Goal: Transaction & Acquisition: Purchase product/service

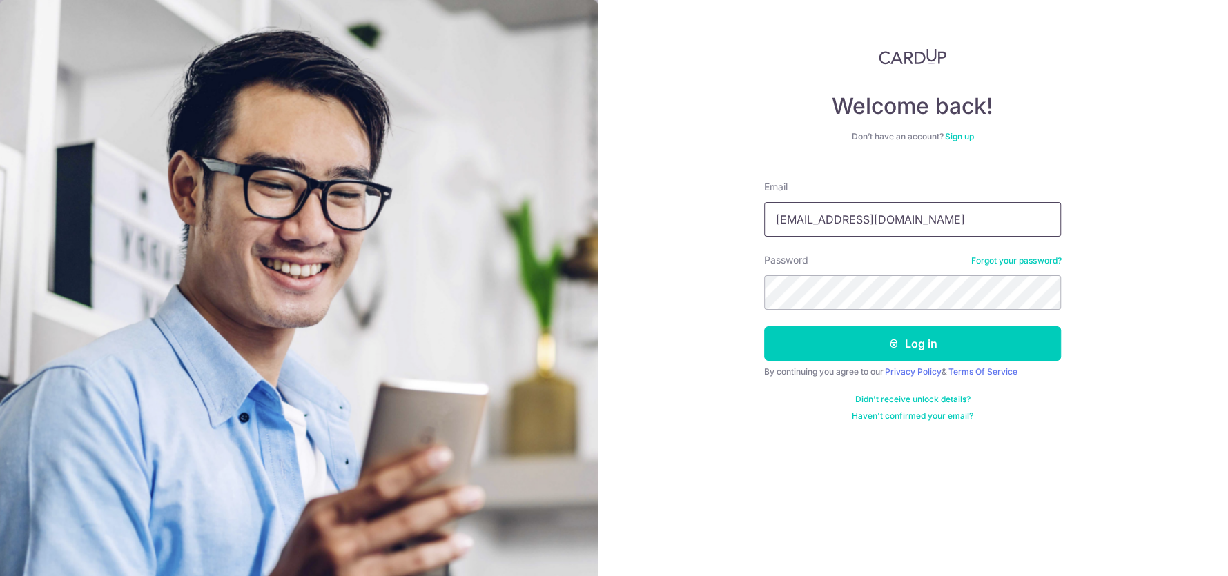
click at [868, 213] on input "weehao9@hotmail.com" at bounding box center [912, 219] width 297 height 35
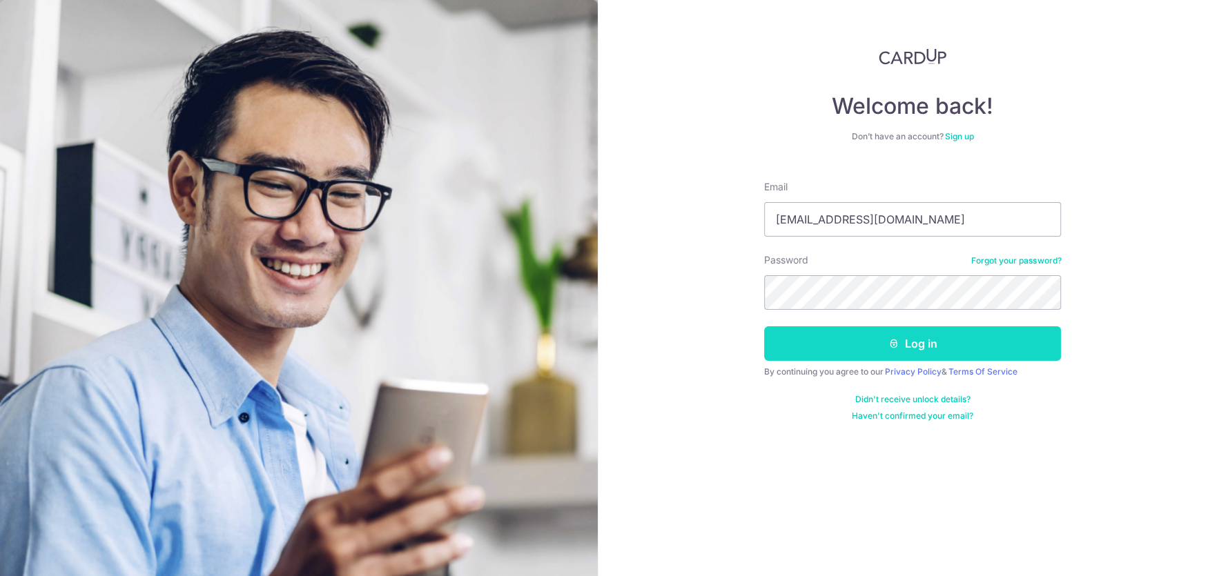
click at [815, 338] on button "Log in" at bounding box center [912, 344] width 297 height 35
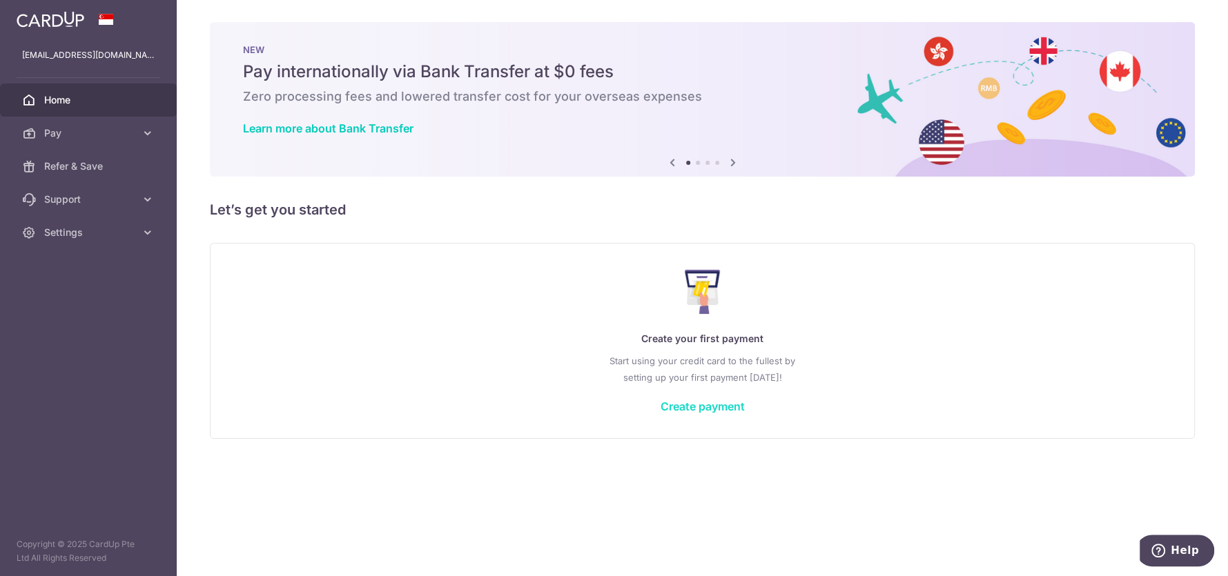
click at [683, 404] on link "Create payment" at bounding box center [703, 407] width 84 height 14
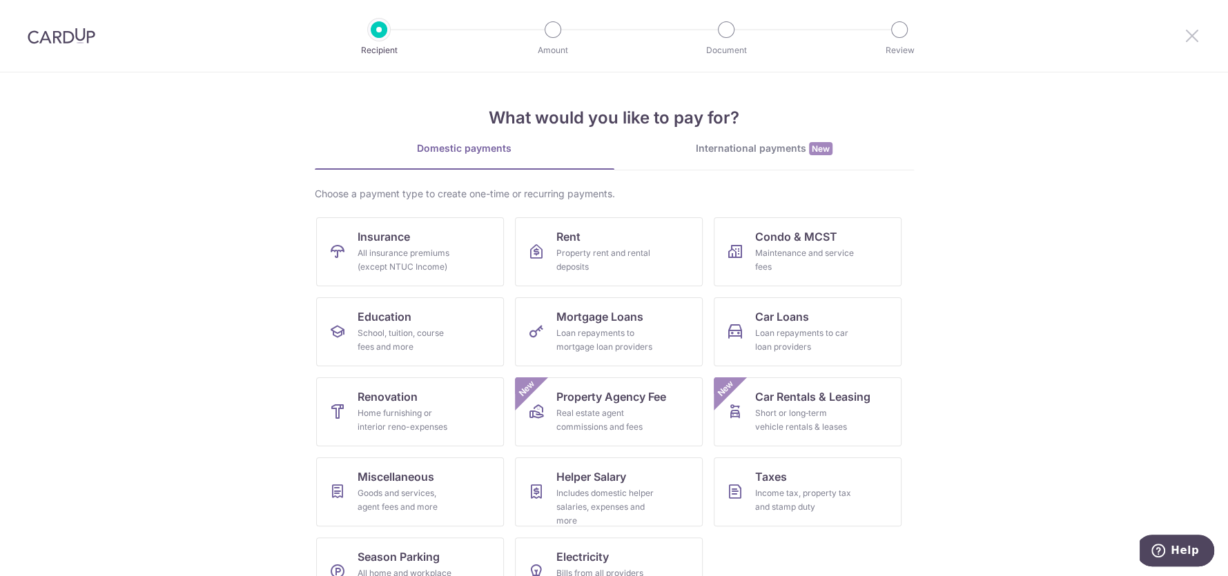
click at [1196, 38] on icon at bounding box center [1192, 35] width 17 height 17
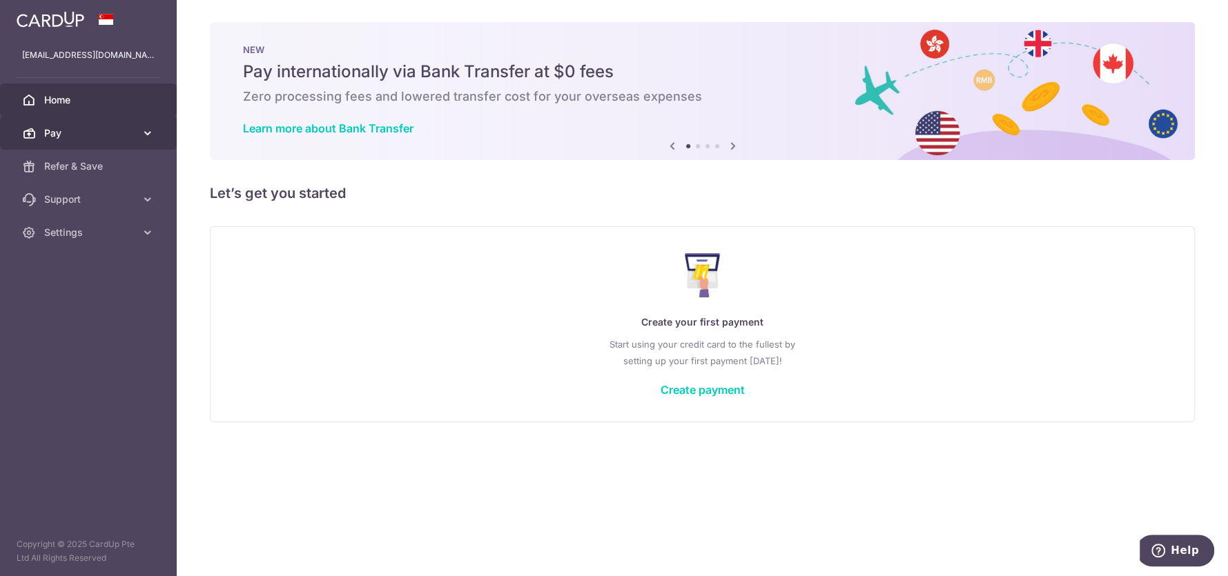
click at [106, 136] on span "Pay" at bounding box center [89, 133] width 91 height 14
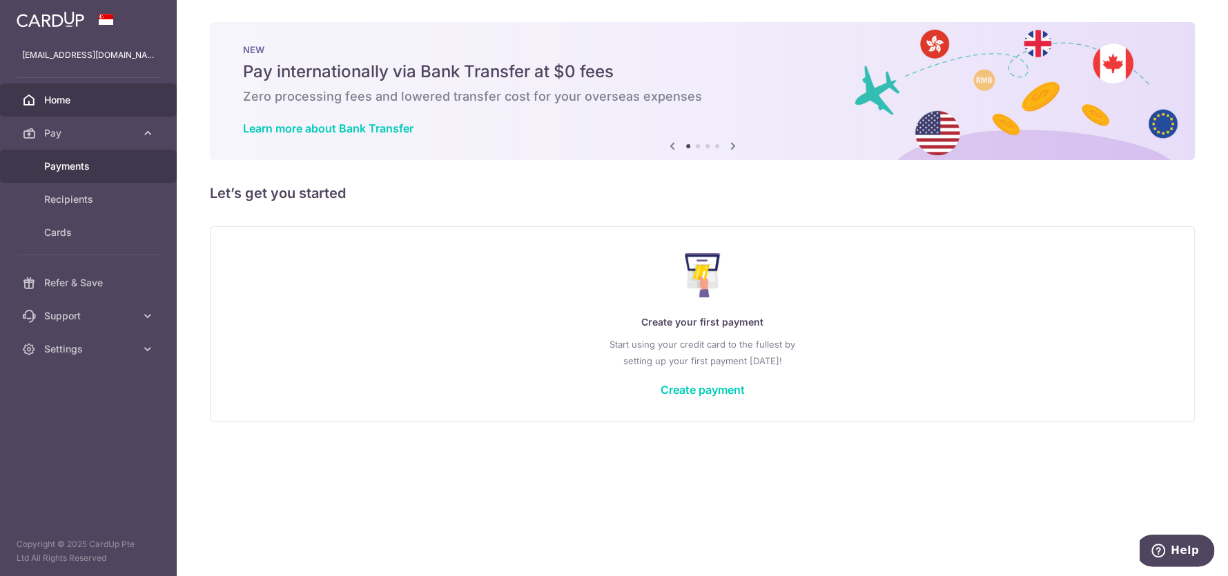
click at [92, 166] on span "Payments" at bounding box center [89, 166] width 91 height 14
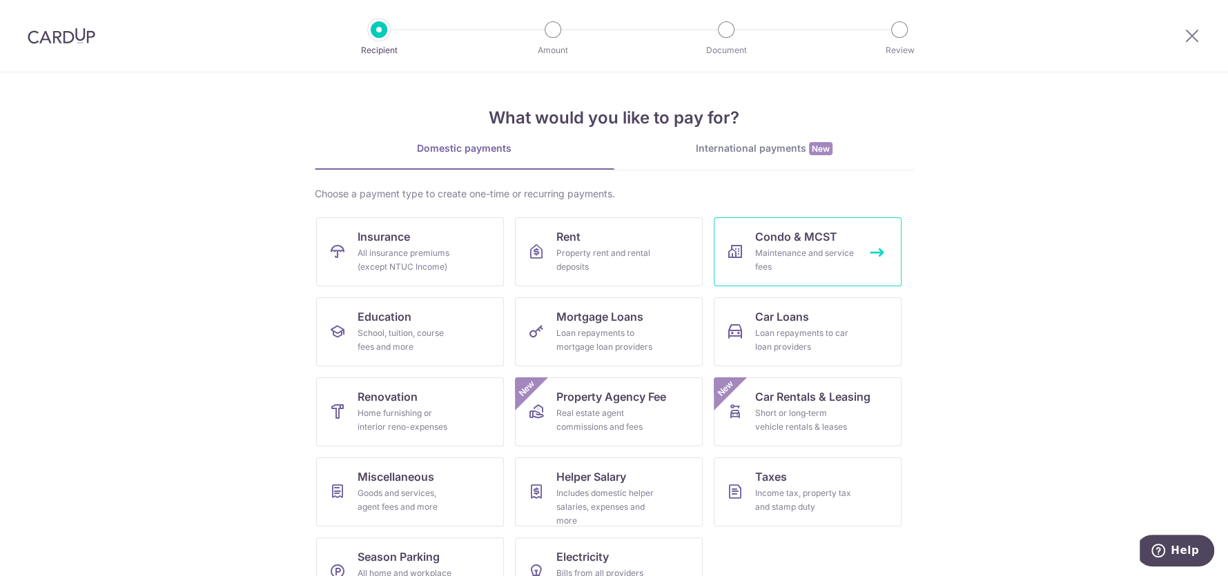
scroll to position [41, 0]
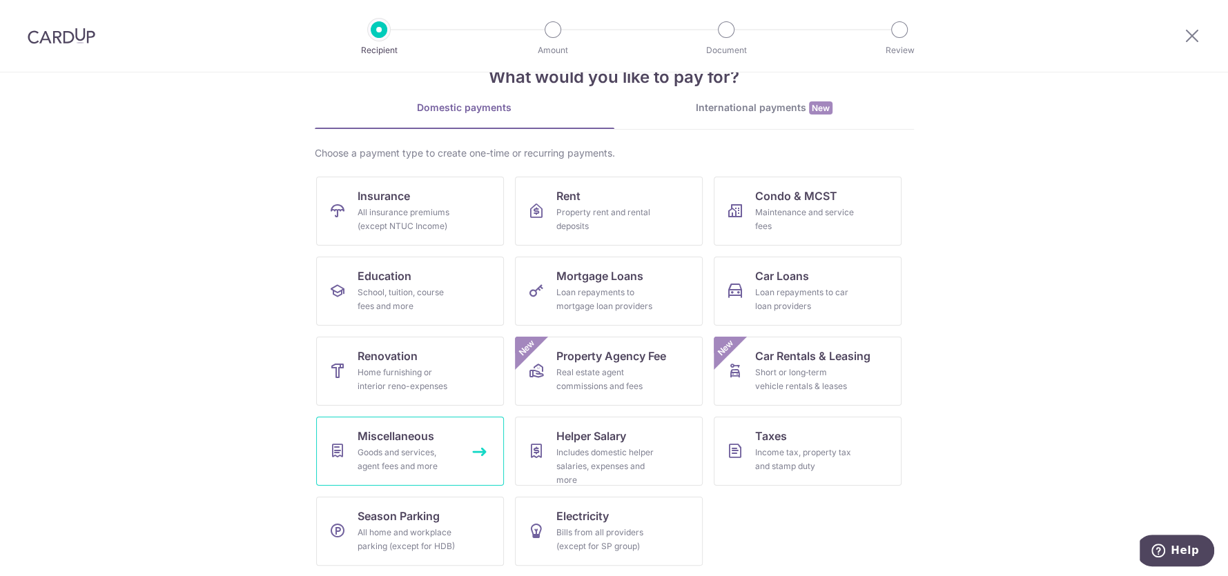
click at [461, 455] on link "Miscellaneous Goods and services, agent fees and more" at bounding box center [410, 451] width 188 height 69
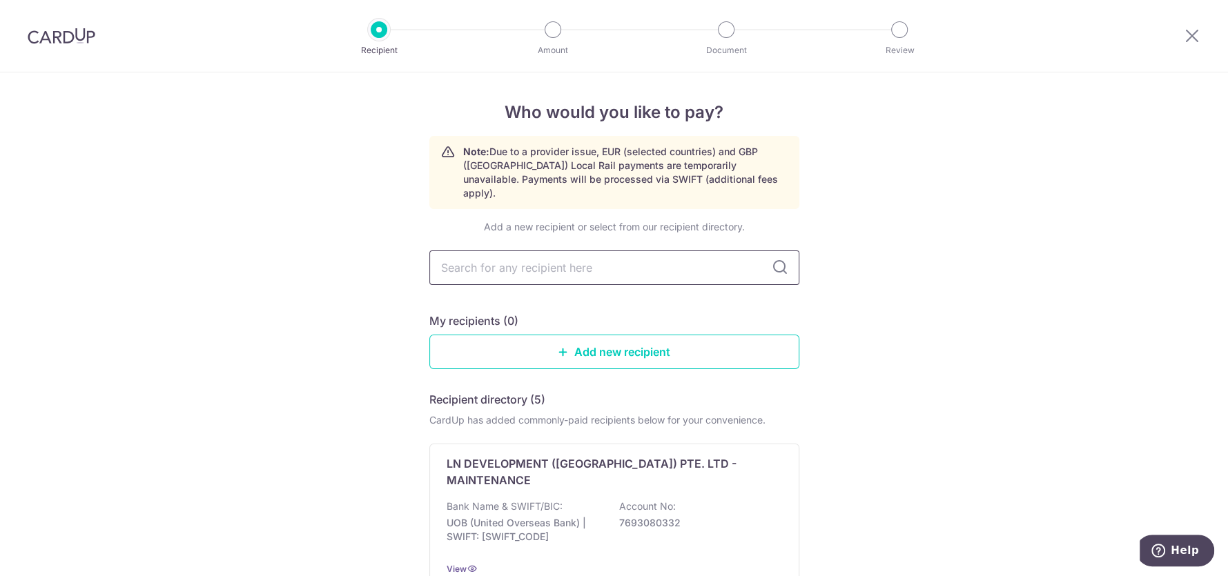
click at [540, 254] on input "text" at bounding box center [614, 268] width 370 height 35
click at [668, 313] on div "My recipients (0)" at bounding box center [614, 321] width 370 height 17
click at [611, 344] on link "Add new recipient" at bounding box center [614, 352] width 370 height 35
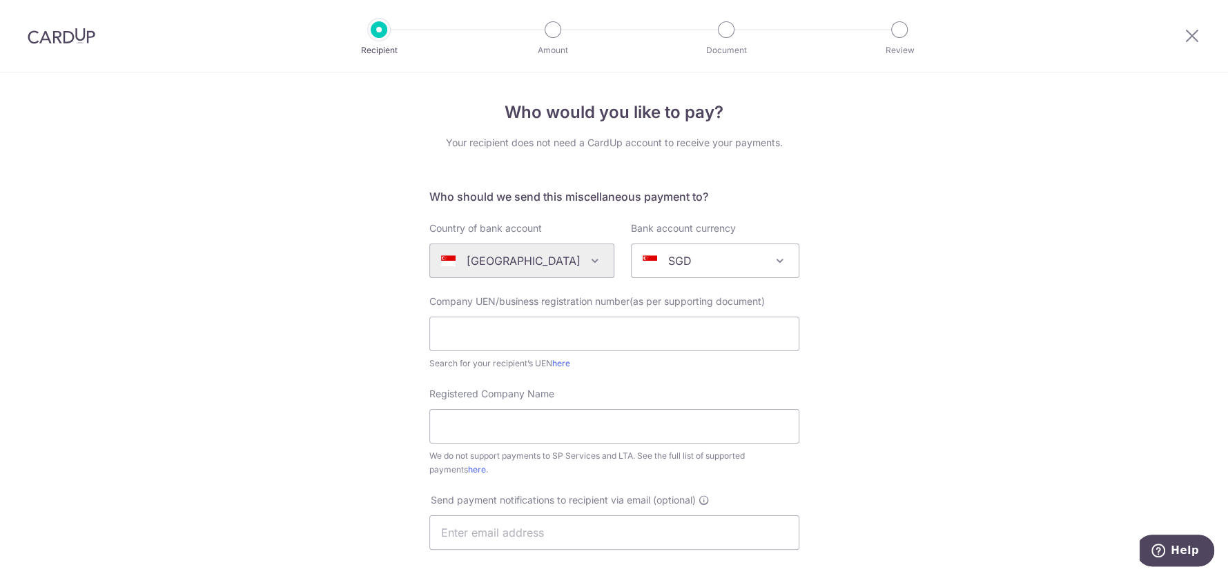
click at [567, 260] on div "Algeria Andorra Angola Anguilla Argentina Armenia Aruba Australia Austria Azerb…" at bounding box center [521, 261] width 185 height 35
click at [652, 257] on div "SGD" at bounding box center [704, 261] width 123 height 17
type input "c"
select select "13"
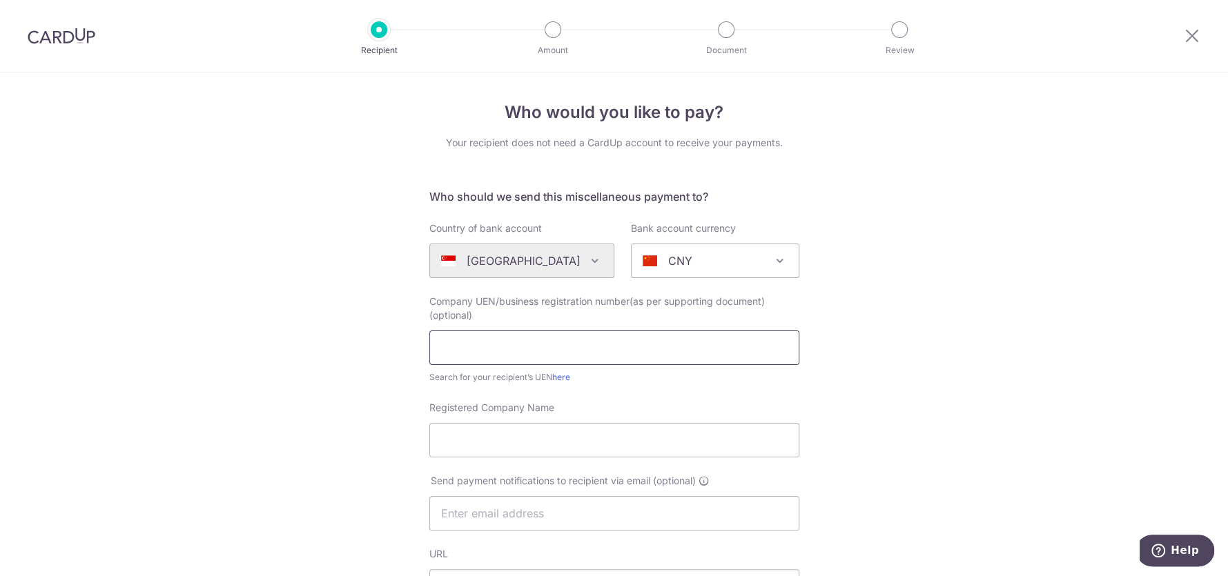
click at [695, 333] on input "text" at bounding box center [614, 348] width 370 height 35
click at [530, 261] on div "Algeria Andorra Angola Anguilla Argentina Armenia Aruba Australia Austria Azerb…" at bounding box center [521, 261] width 185 height 35
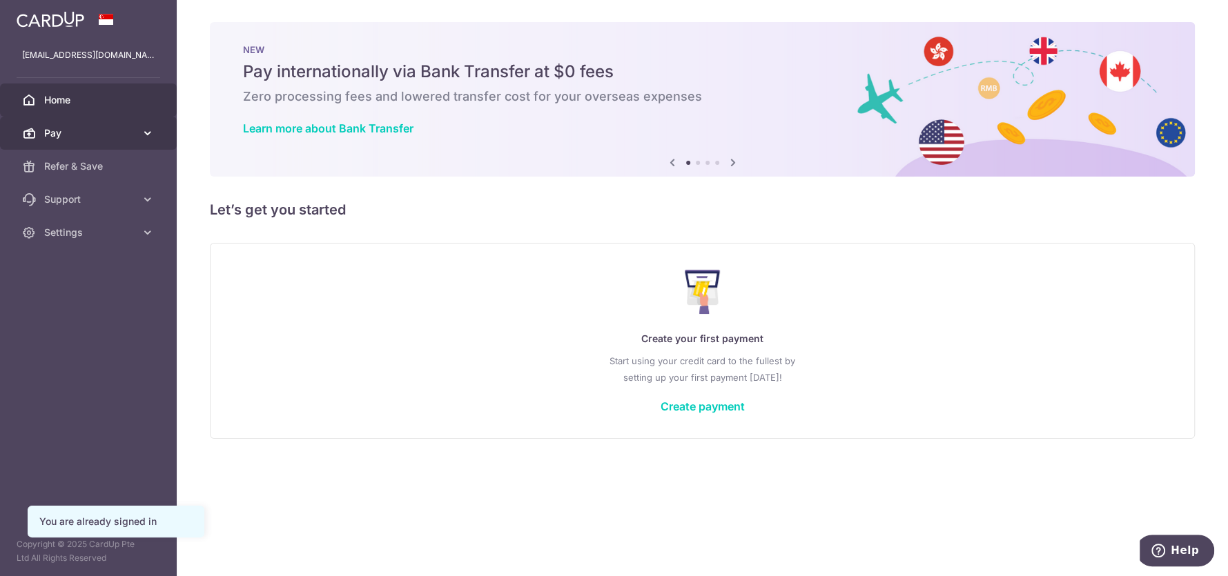
click at [101, 137] on span "Pay" at bounding box center [89, 133] width 91 height 14
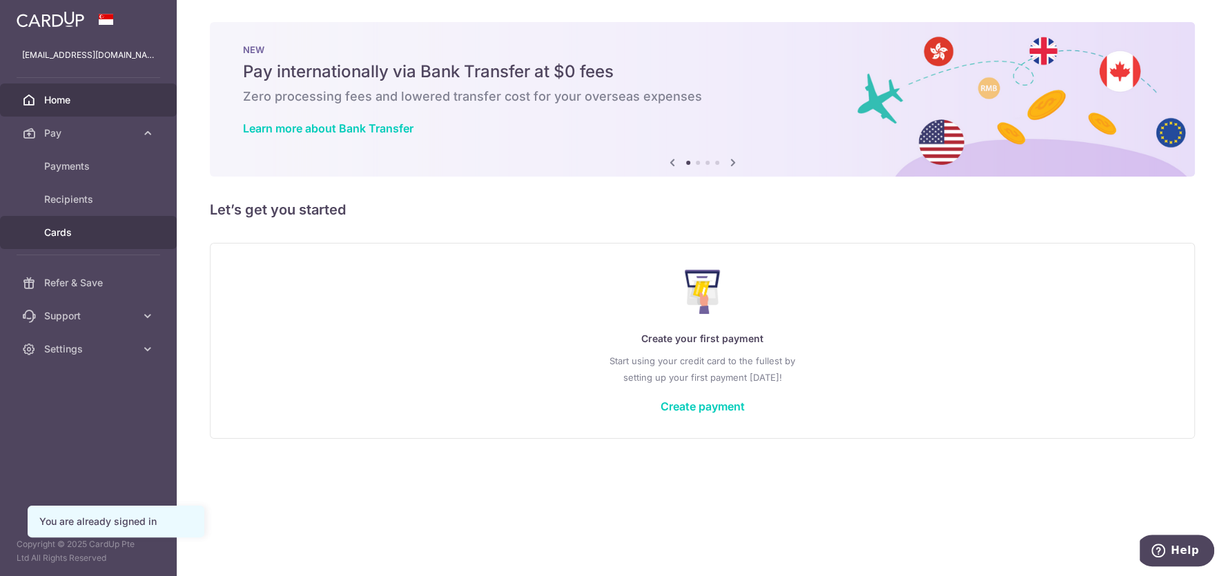
click at [52, 244] on link "Cards" at bounding box center [88, 232] width 177 height 33
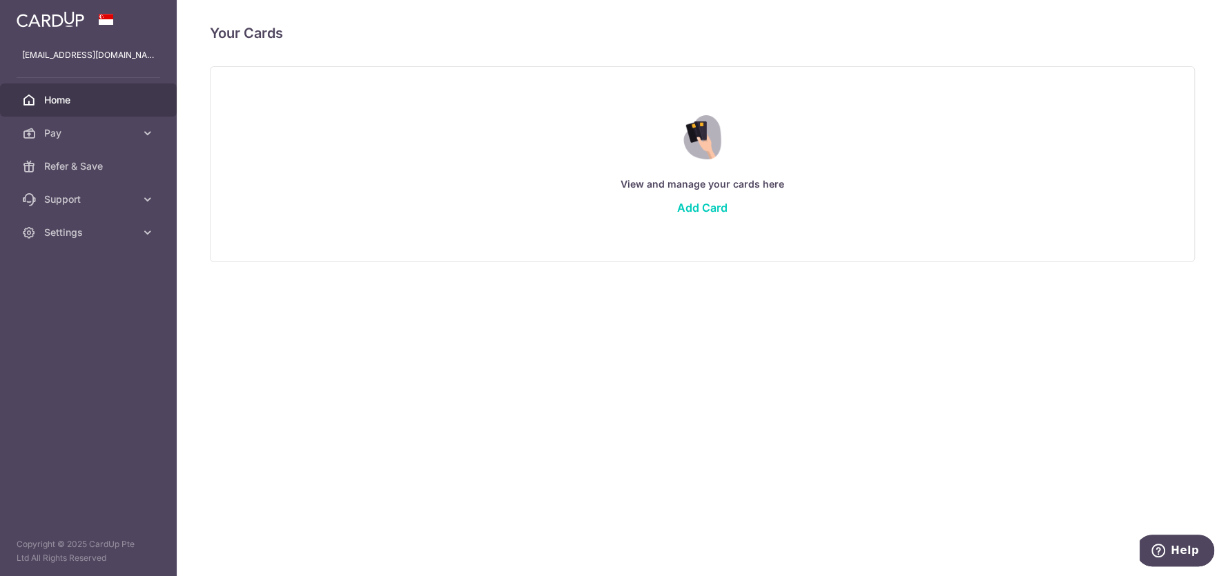
click at [111, 104] on span "Home" at bounding box center [89, 100] width 91 height 14
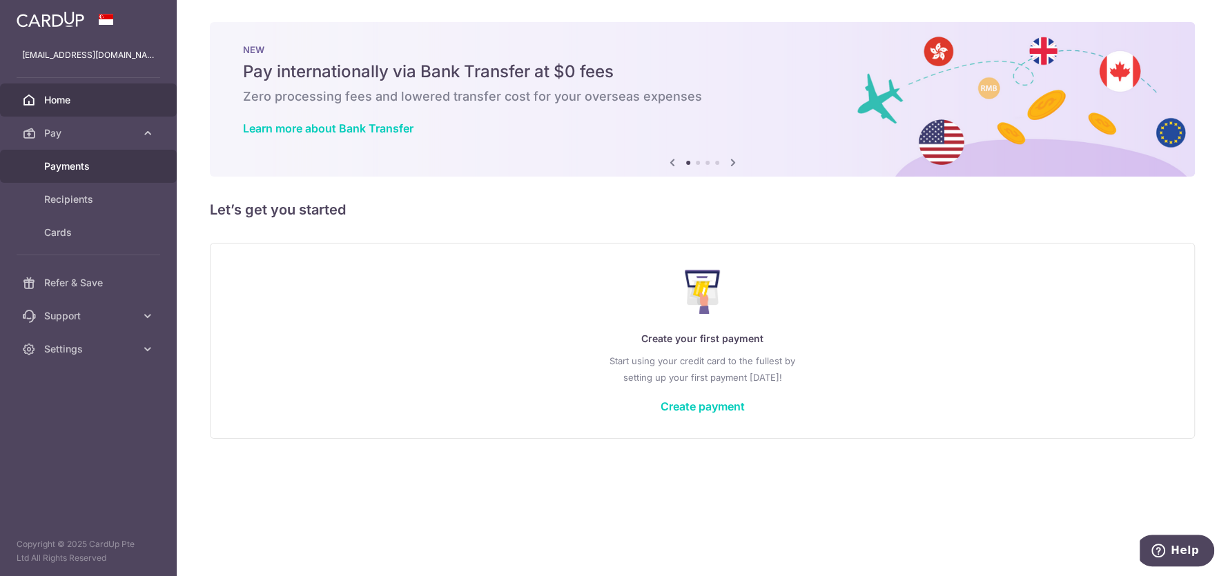
click at [88, 170] on span "Payments" at bounding box center [89, 166] width 91 height 14
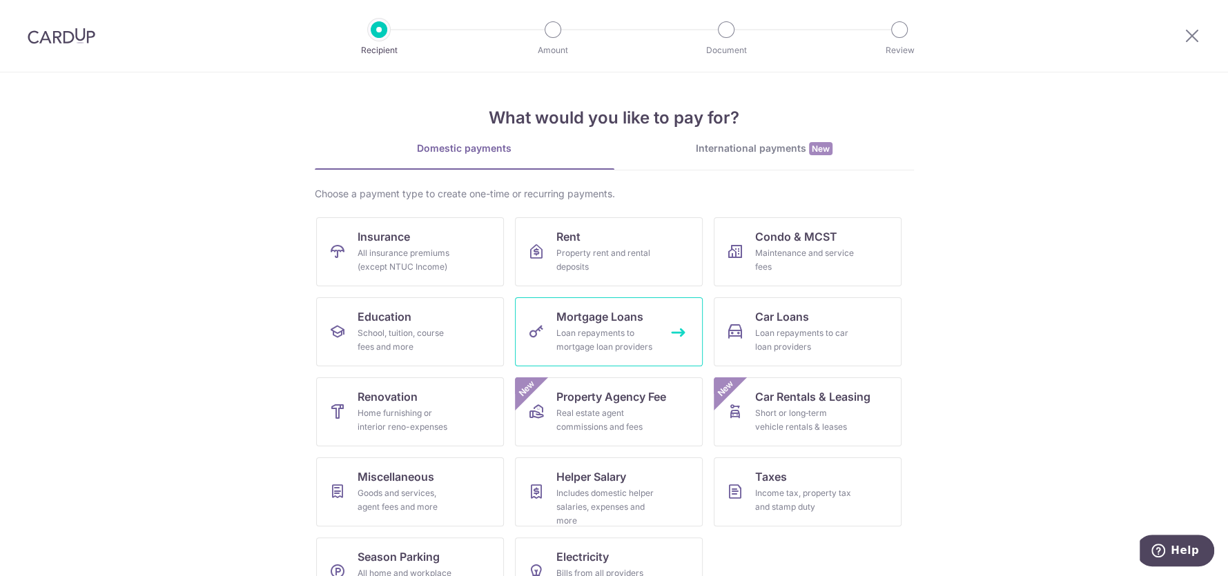
scroll to position [41, 0]
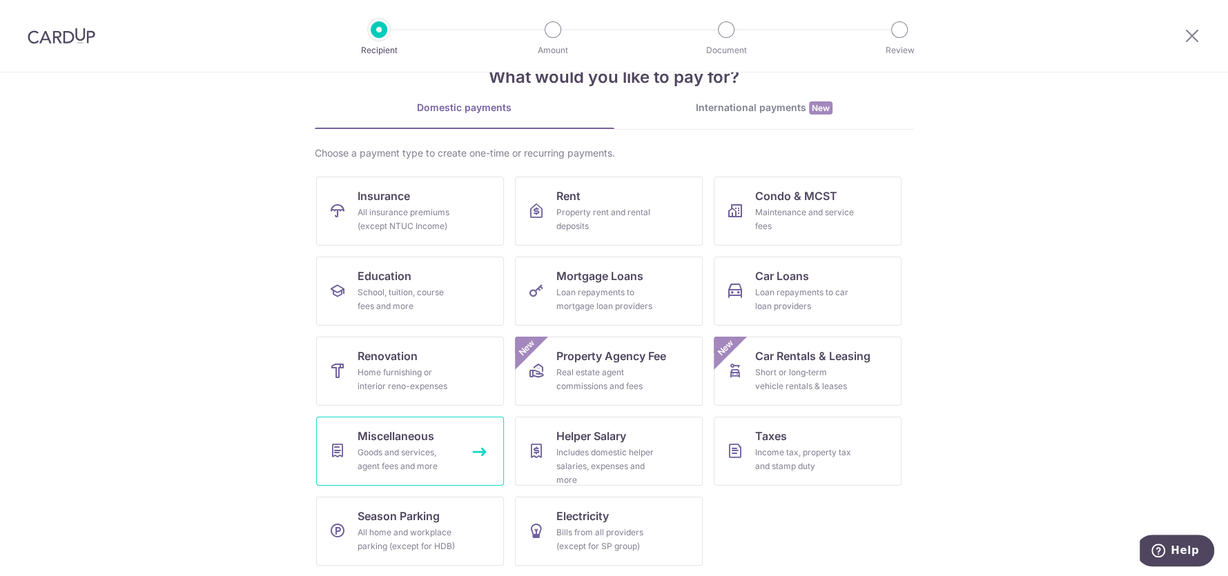
click at [413, 447] on div "Goods and services, agent fees and more" at bounding box center [407, 460] width 99 height 28
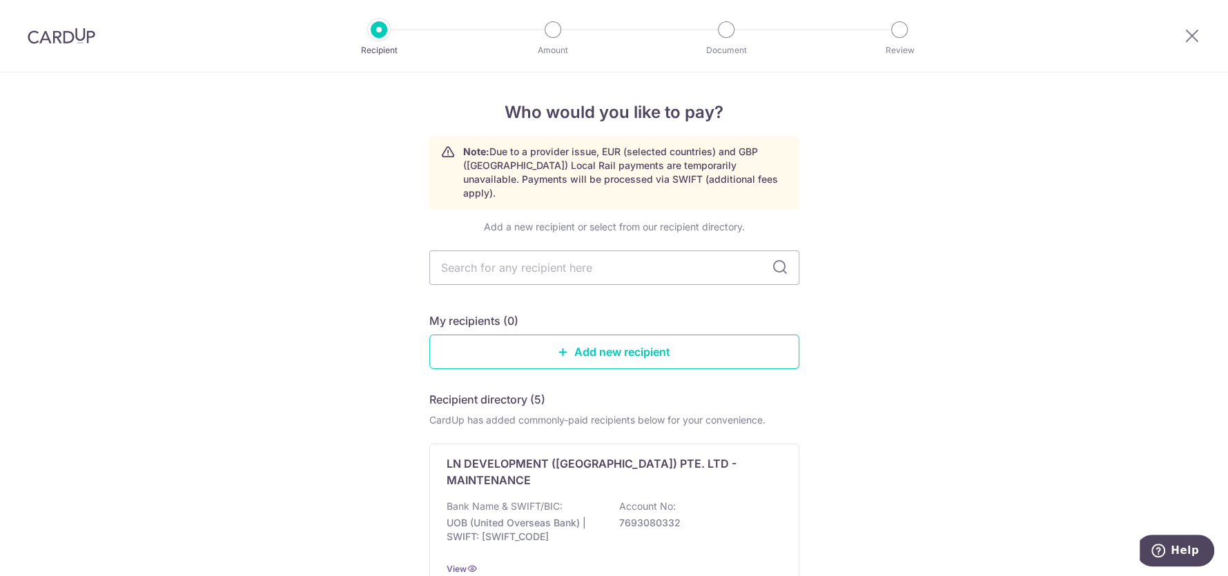
click at [77, 43] on img at bounding box center [62, 36] width 68 height 17
